Goal: Find specific page/section: Find specific page/section

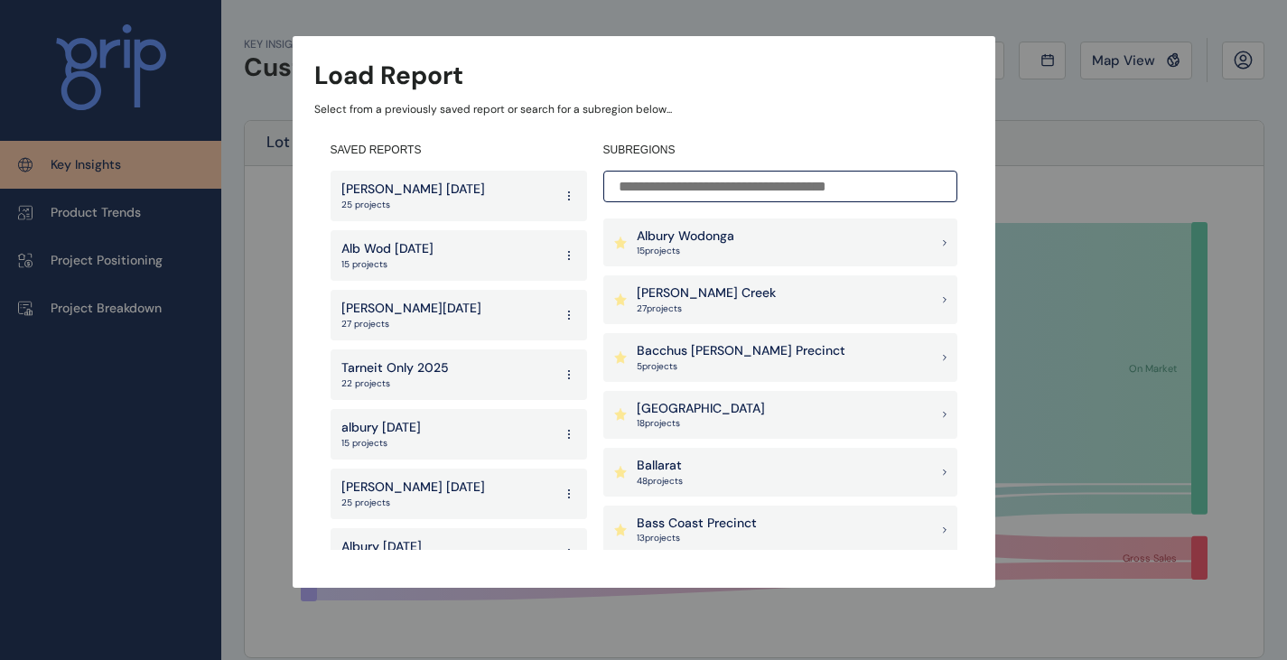
click at [736, 188] on input at bounding box center [780, 187] width 354 height 32
click at [689, 251] on p "15 project s" at bounding box center [686, 251] width 98 height 13
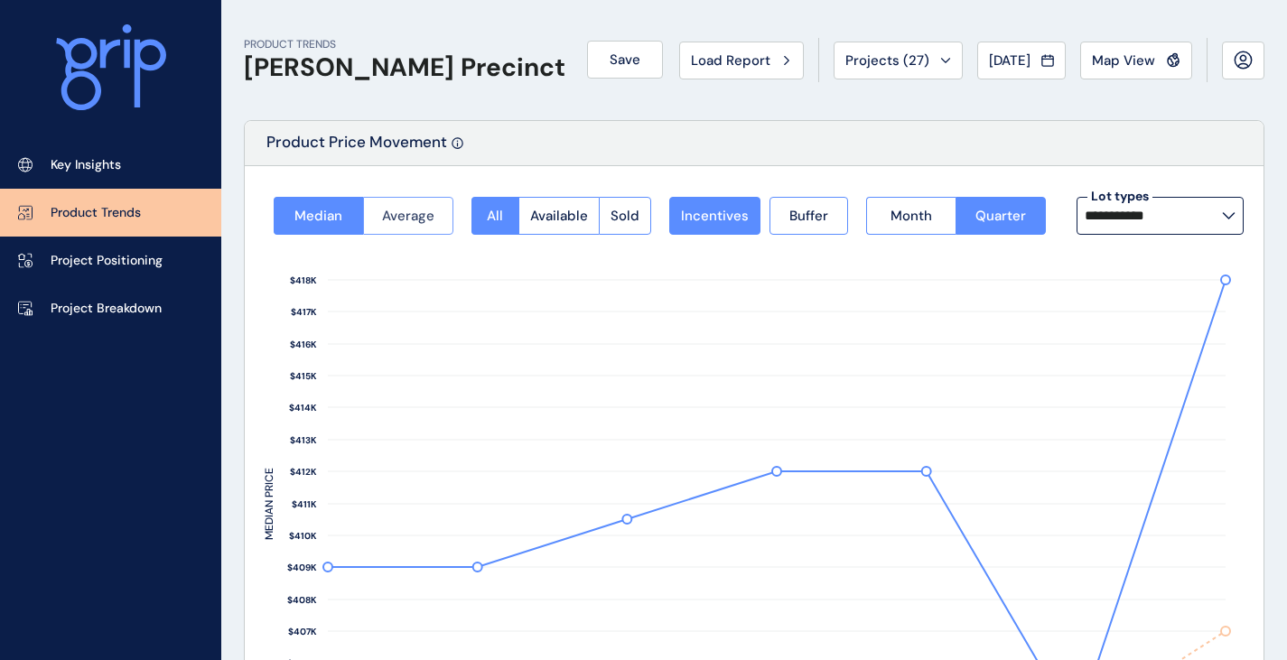
scroll to position [90, 0]
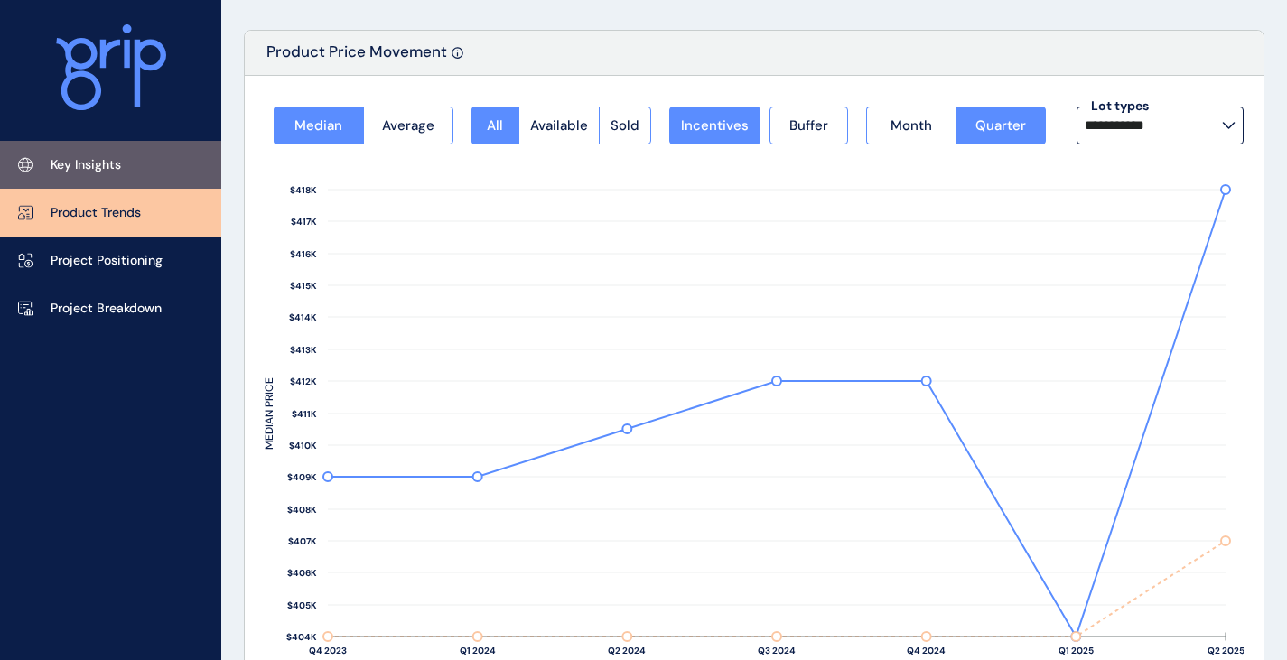
click at [153, 158] on link "Key Insights" at bounding box center [110, 165] width 221 height 48
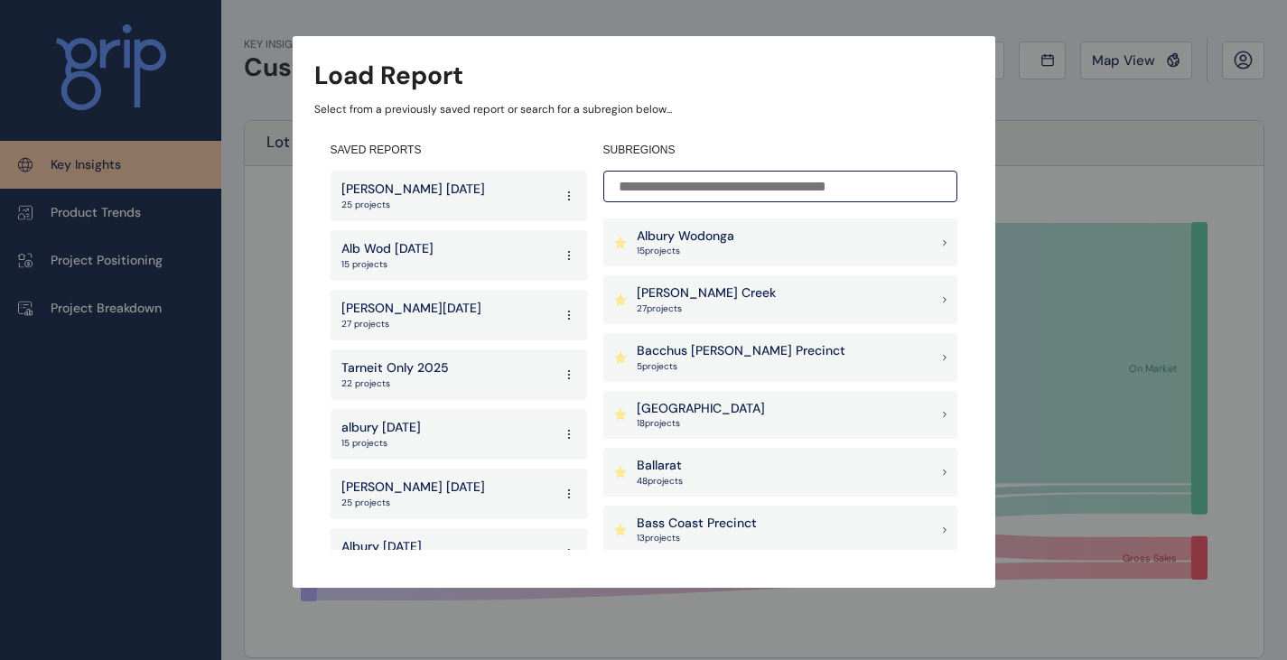
click at [738, 242] on div "Albury Wodonga 15 project s" at bounding box center [780, 242] width 354 height 49
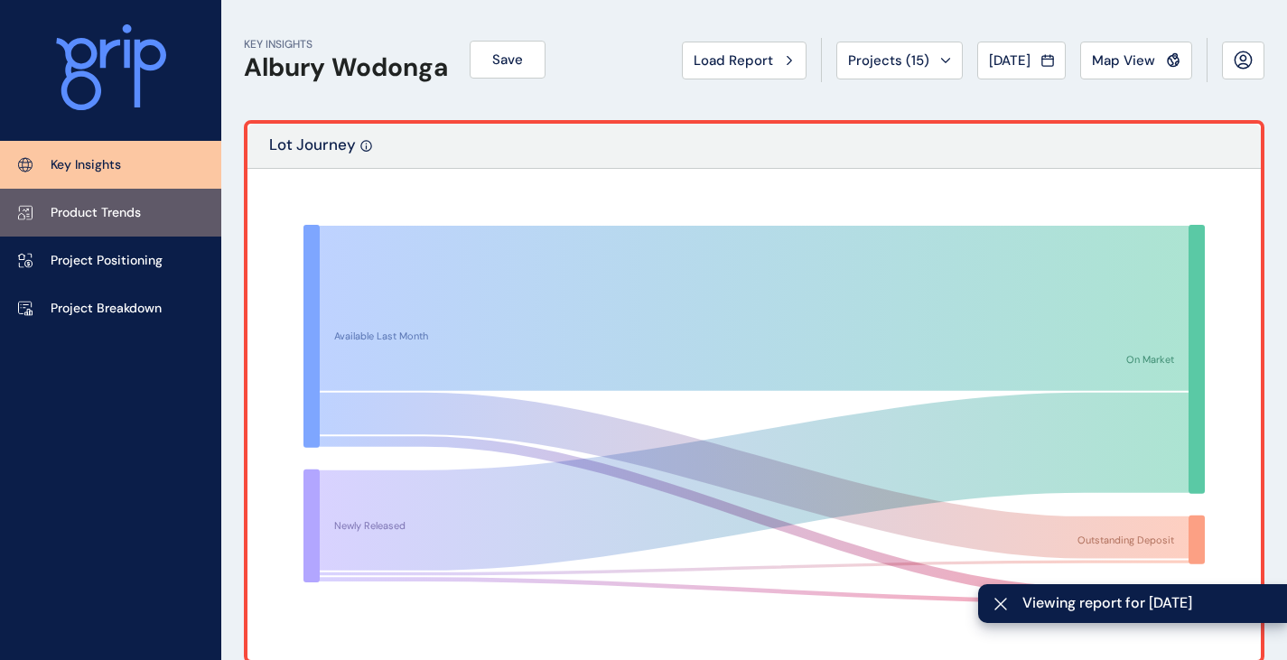
click at [79, 220] on p "Product Trends" at bounding box center [96, 213] width 90 height 18
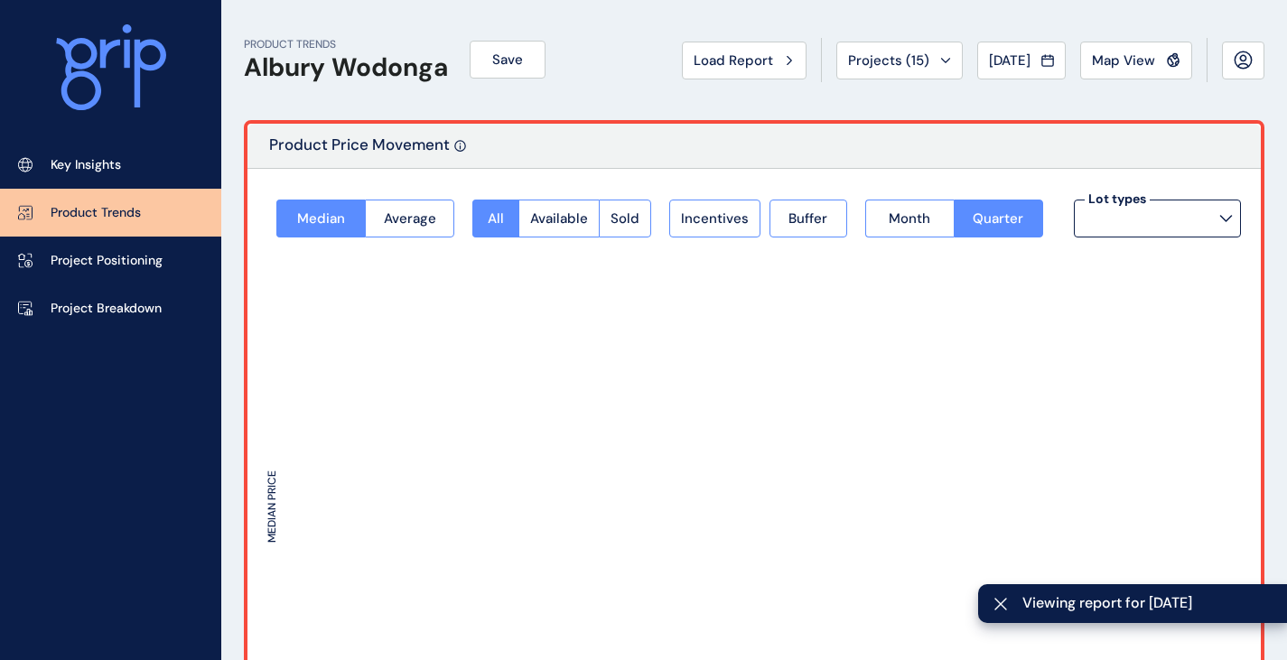
type input "*********"
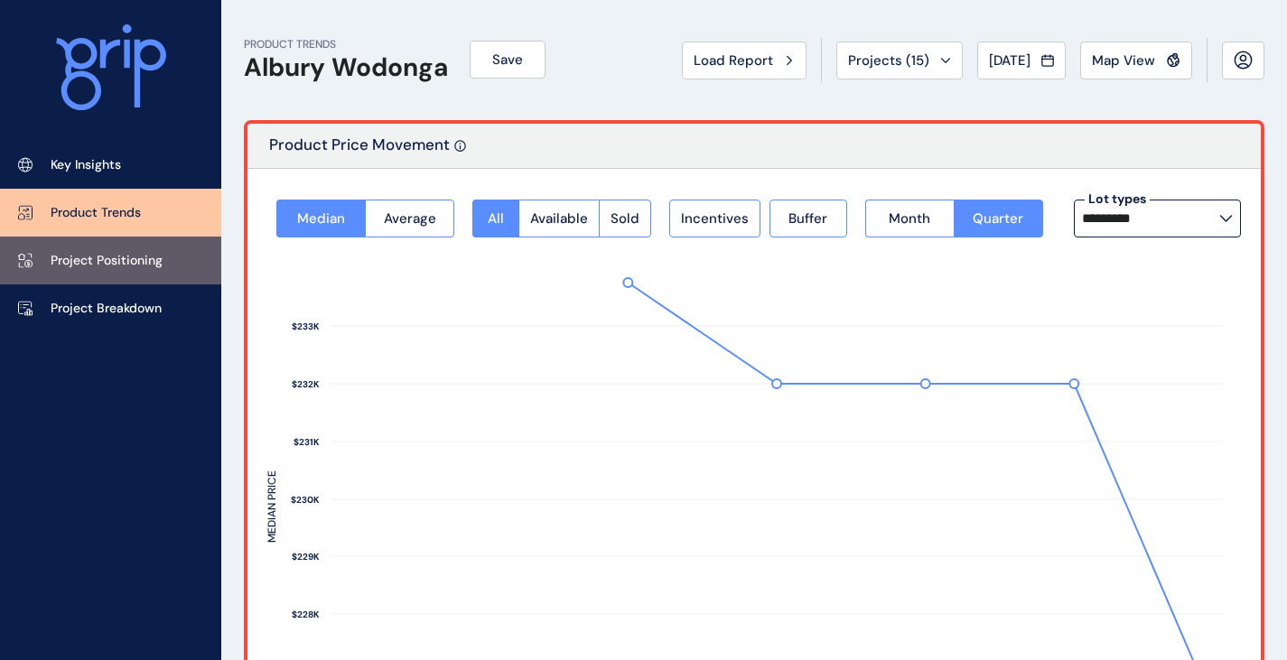
click at [88, 274] on link "Project Positioning" at bounding box center [110, 261] width 221 height 48
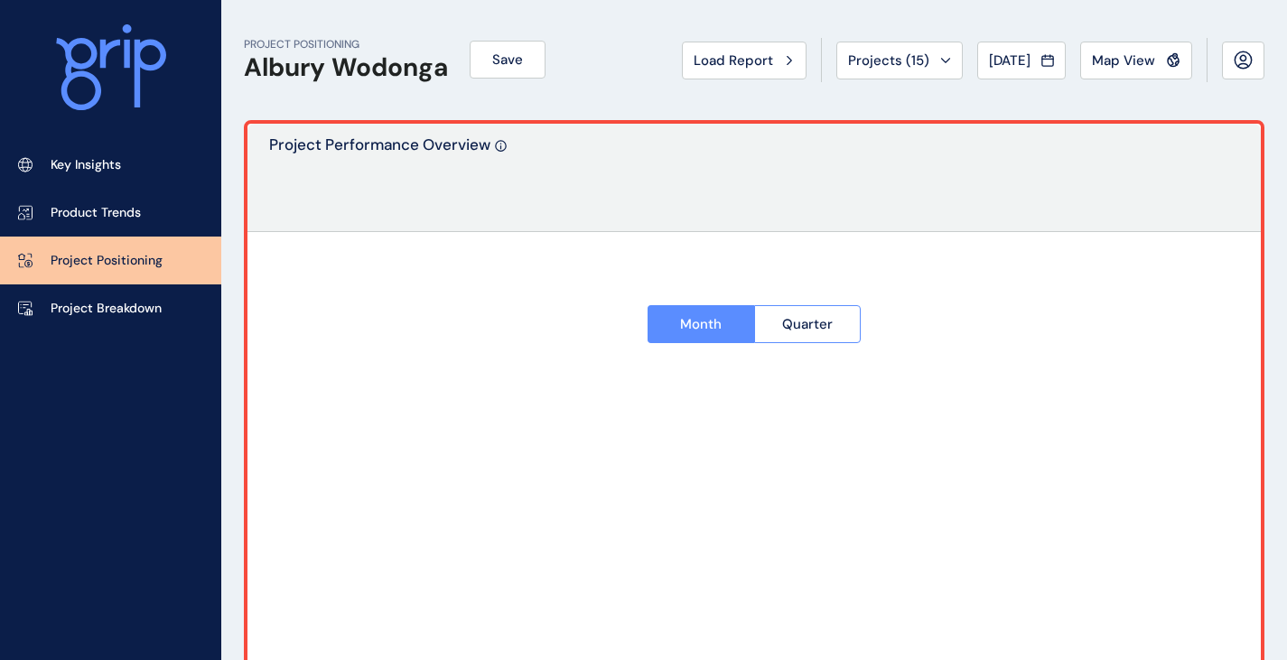
type input "**********"
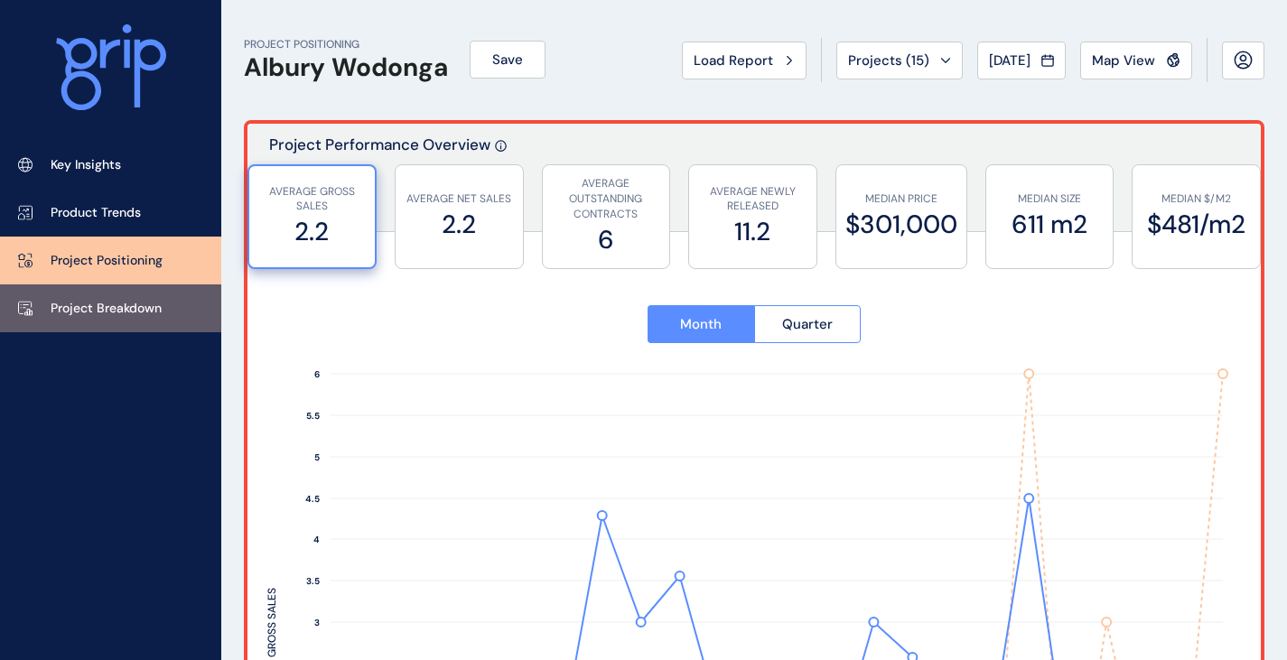
click at [107, 306] on p "Project Breakdown" at bounding box center [106, 309] width 111 height 18
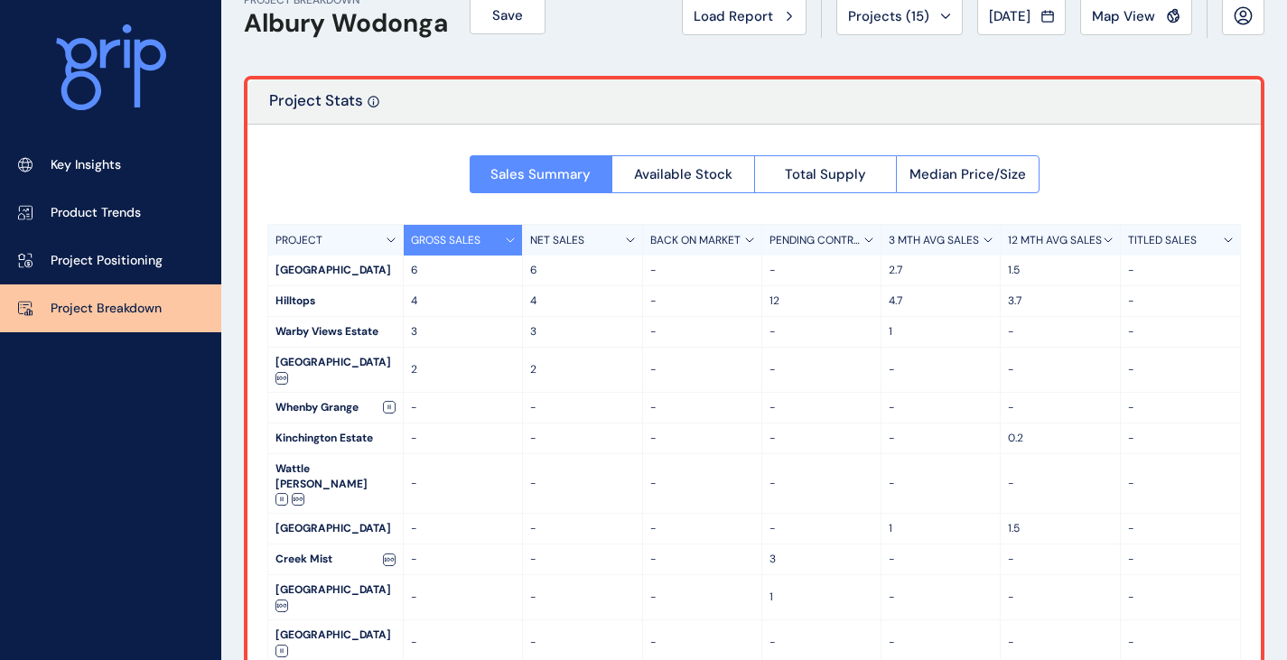
scroll to position [105, 0]
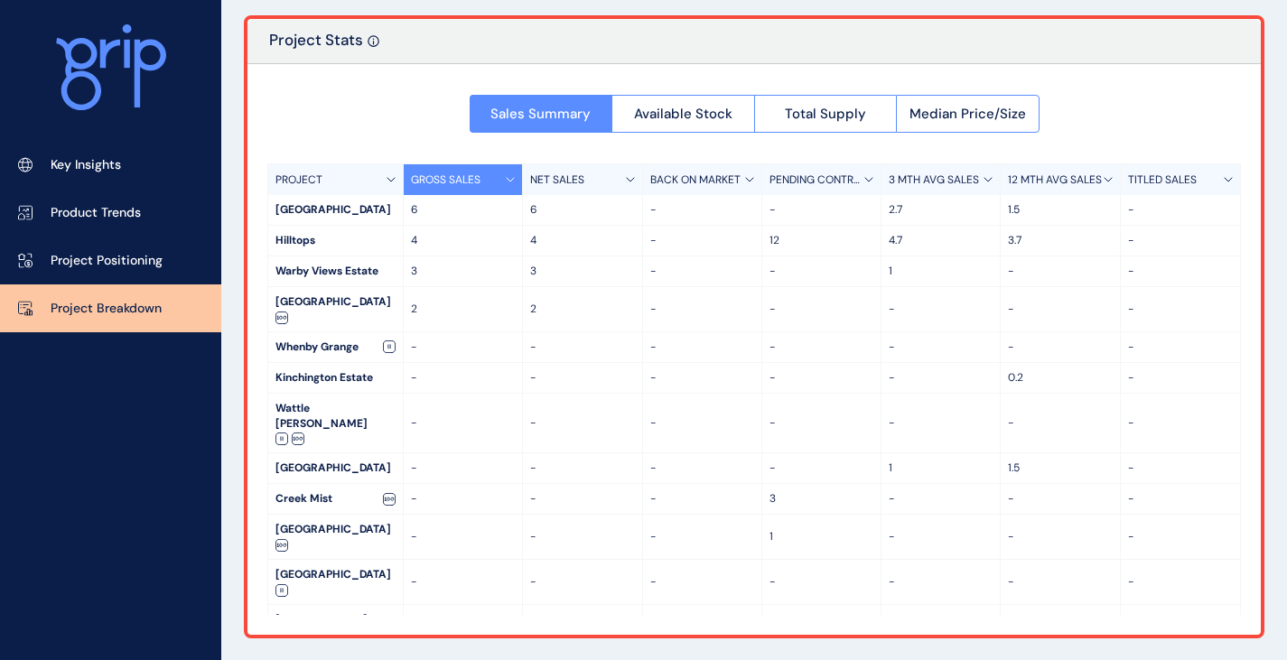
click at [763, 253] on div "12" at bounding box center [821, 241] width 119 height 30
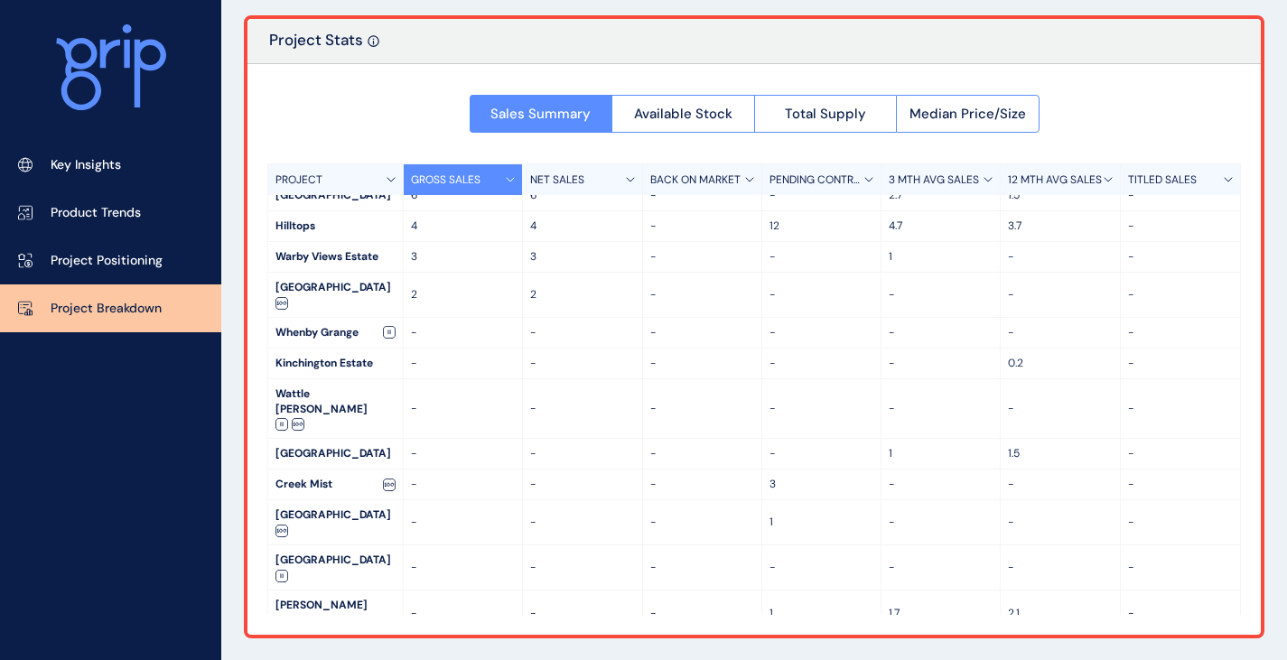
scroll to position [0, 0]
